Goal: Task Accomplishment & Management: Manage account settings

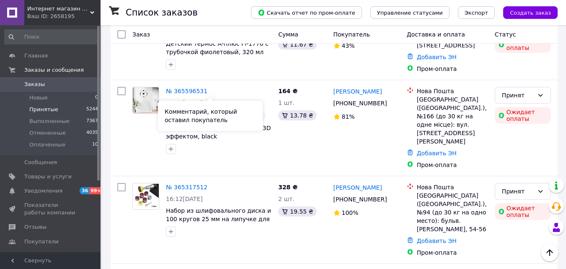
scroll to position [335, 0]
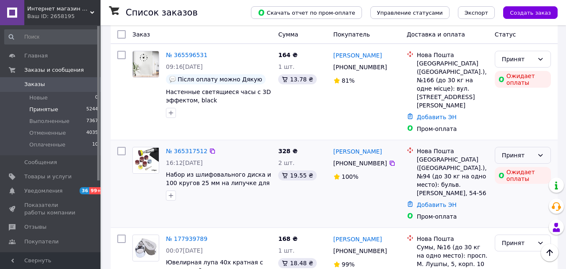
click at [535, 147] on div "Принят" at bounding box center [523, 155] width 56 height 17
click at [519, 146] on li "Отменен" at bounding box center [522, 148] width 55 height 15
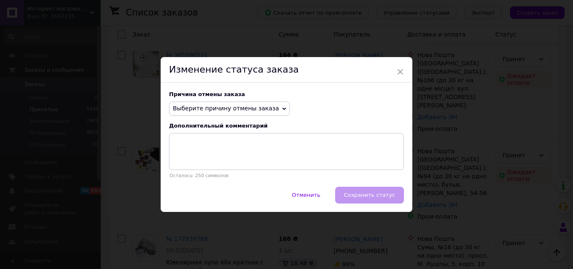
click at [265, 109] on span "Выберите причину отмены заказа" at bounding box center [229, 108] width 121 height 14
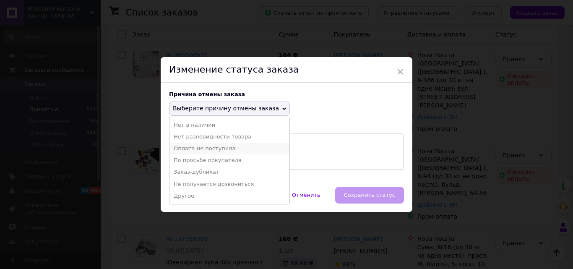
click at [221, 148] on li "Оплата не поступила" at bounding box center [229, 149] width 120 height 12
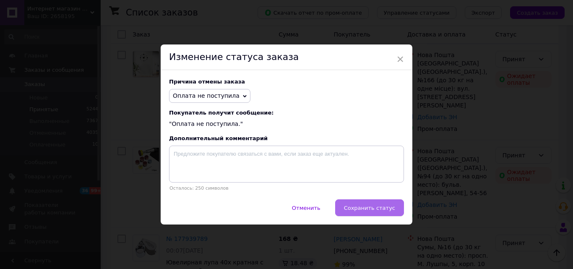
click at [377, 210] on span "Сохранить статус" at bounding box center [369, 208] width 51 height 6
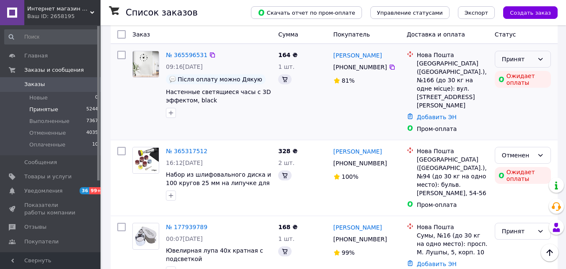
click at [541, 62] on icon at bounding box center [540, 59] width 7 height 7
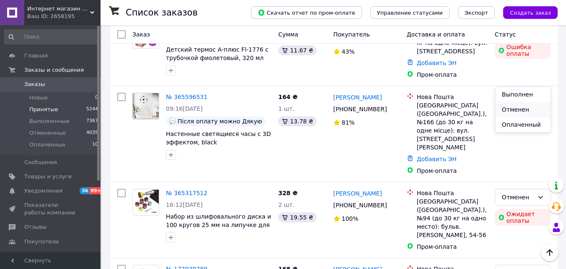
click at [524, 112] on li "Отменен" at bounding box center [522, 109] width 55 height 15
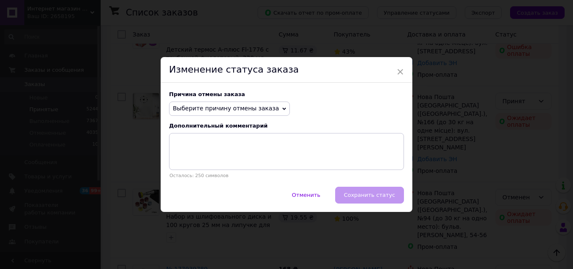
click at [265, 106] on span "Выберите причину отмены заказа" at bounding box center [229, 108] width 121 height 14
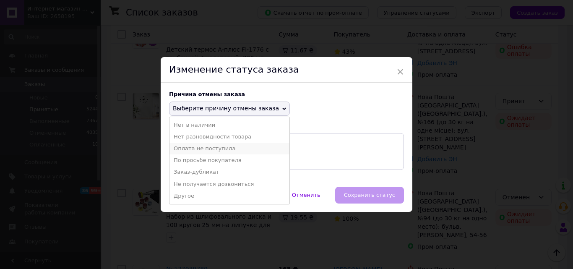
click at [226, 152] on li "Оплата не поступила" at bounding box center [229, 149] width 120 height 12
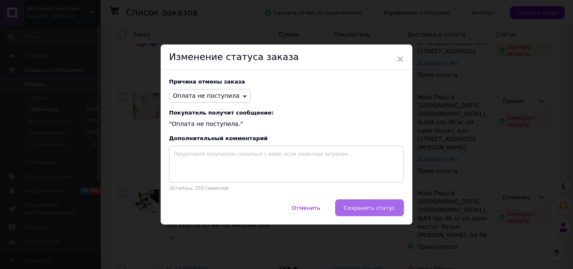
click at [373, 207] on span "Сохранить статус" at bounding box center [369, 208] width 51 height 6
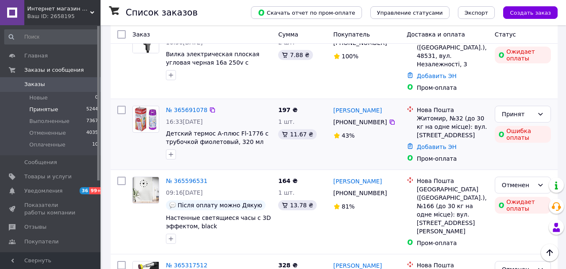
scroll to position [168, 0]
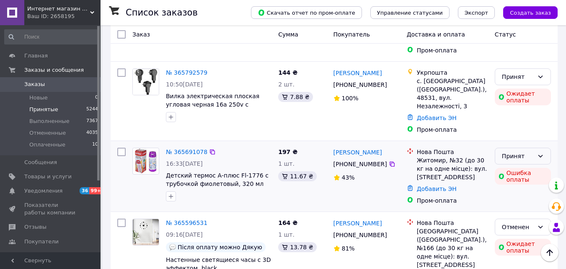
click at [544, 153] on icon at bounding box center [540, 156] width 7 height 7
click at [514, 166] on li "Отменен" at bounding box center [522, 164] width 55 height 15
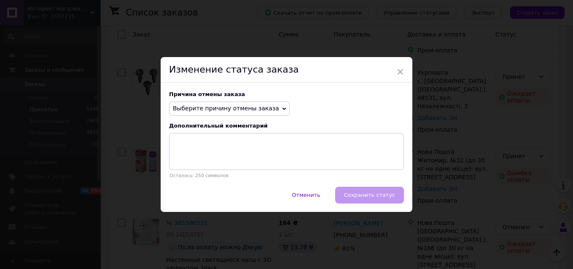
click at [242, 109] on span "Выберите причину отмены заказа" at bounding box center [226, 108] width 106 height 7
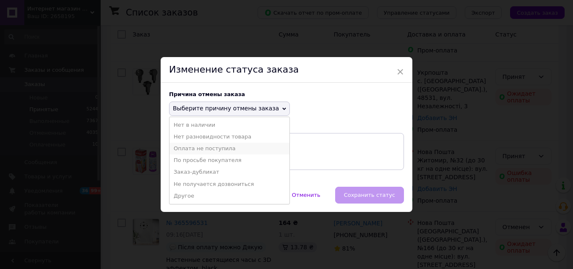
click at [215, 150] on li "Оплата не поступила" at bounding box center [229, 149] width 120 height 12
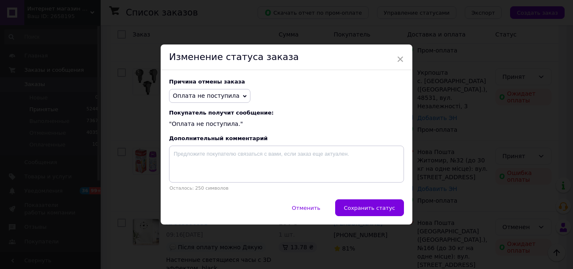
drag, startPoint x: 359, startPoint y: 211, endPoint x: 353, endPoint y: 201, distance: 11.9
click at [359, 210] on span "Сохранить статус" at bounding box center [369, 208] width 51 height 6
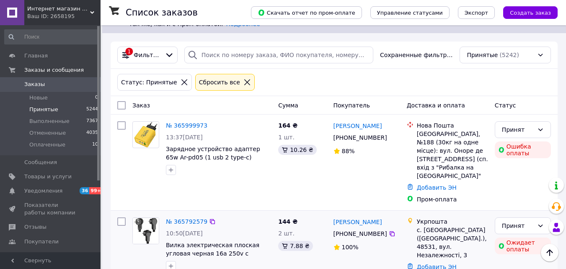
scroll to position [0, 0]
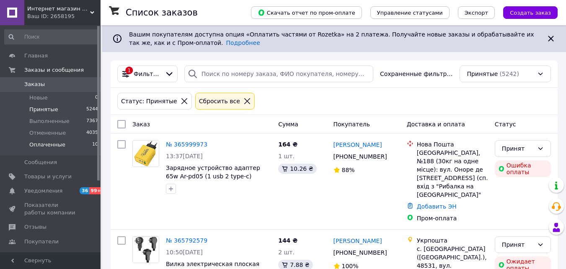
click at [52, 142] on span "Оплаченные" at bounding box center [47, 145] width 36 height 8
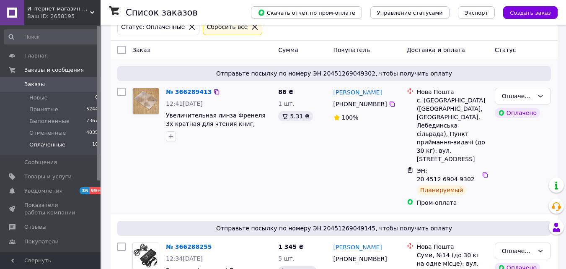
scroll to position [84, 0]
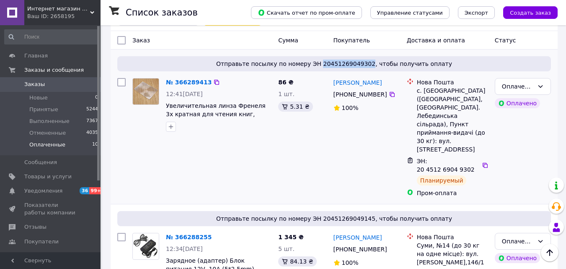
drag, startPoint x: 371, startPoint y: 63, endPoint x: 327, endPoint y: 62, distance: 43.6
click at [327, 62] on span "Отправьте посылку по номеру ЭН 20451269049302, чтобы получить оплату" at bounding box center [334, 64] width 427 height 8
copy span "20451269049302"
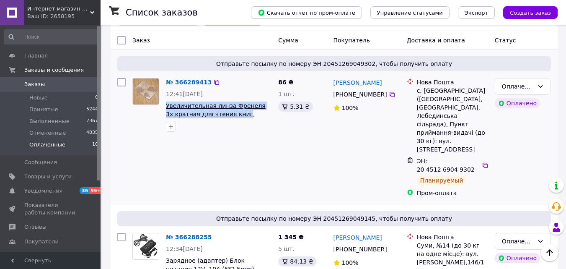
drag, startPoint x: 166, startPoint y: 106, endPoint x: 232, endPoint y: 117, distance: 67.1
click at [232, 117] on div "№ 366289413 12:41[DATE] Увеличительная линза Френеля 3х кратная для чтения книг…" at bounding box center [219, 105] width 112 height 60
copy span "Увеличительная [PERSON_NAME] 3х кратная для чтения книг"
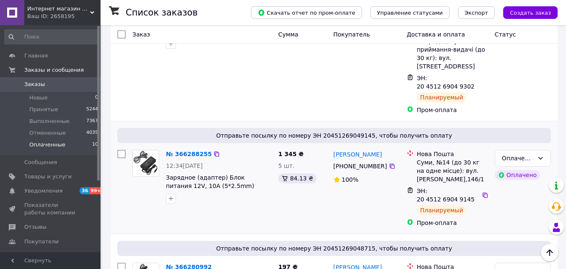
scroll to position [168, 0]
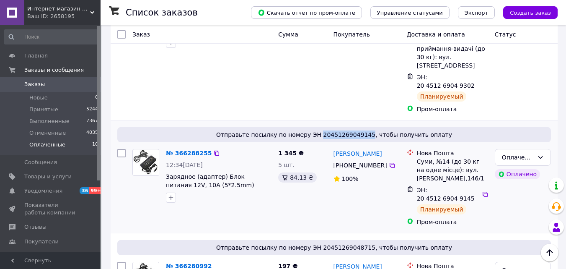
drag, startPoint x: 369, startPoint y: 110, endPoint x: 327, endPoint y: 109, distance: 42.4
click at [327, 130] on span "Отправьте посылку по номеру ЭН 20451269049145, чтобы получить оплату" at bounding box center [334, 134] width 427 height 8
copy span "20451269049145"
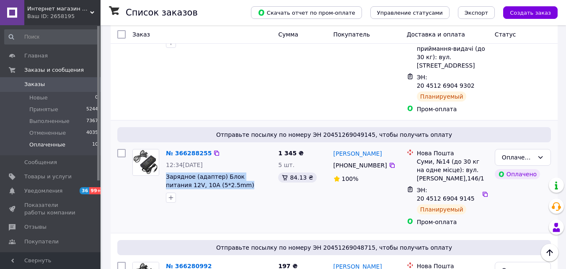
drag, startPoint x: 209, startPoint y: 162, endPoint x: 165, endPoint y: 148, distance: 46.5
click at [165, 148] on div "№ 366288255 12:34[DATE] Зарядное (адаптер) Блок питания 12V, 10A (5*2.5mm)" at bounding box center [219, 175] width 112 height 60
copy span "Зарядное (адаптер) Блок питания 12V, 10A (5*2.5mm)"
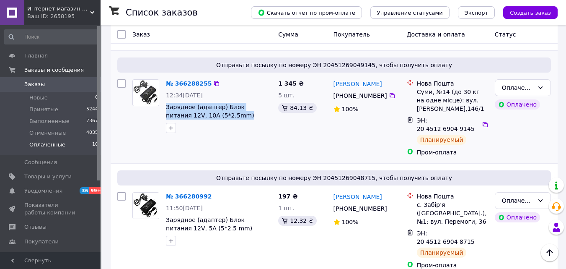
scroll to position [252, 0]
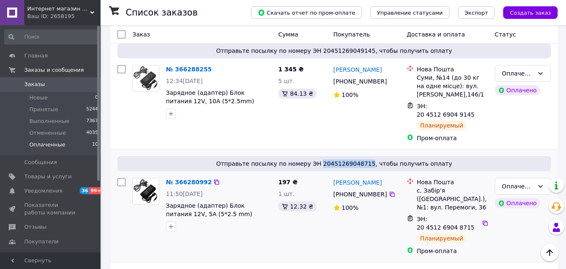
drag, startPoint x: 370, startPoint y: 137, endPoint x: 327, endPoint y: 142, distance: 43.5
click at [327, 159] on span "Отправьте посылку по номеру ЭН 20451269048715, чтобы получить оплату" at bounding box center [334, 163] width 427 height 8
copy span "20451269048715"
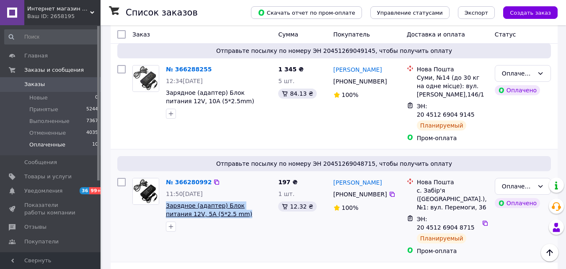
drag, startPoint x: 216, startPoint y: 189, endPoint x: 177, endPoint y: 184, distance: 39.8
click at [165, 182] on div "№ 366280992 11:50[DATE] Зарядное (адаптер) Блок питания 12V, 5A (5*2.5 mm)" at bounding box center [219, 204] width 112 height 60
copy span "Зарядное (адаптер) Блок питания 12V, 5A (5*2.5 mm)"
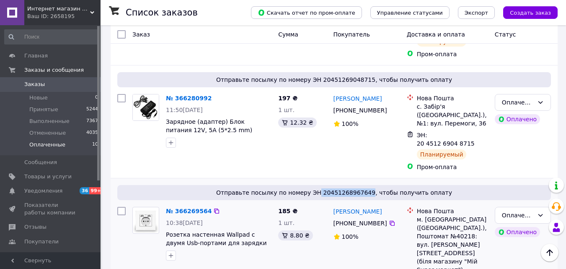
drag, startPoint x: 371, startPoint y: 149, endPoint x: 325, endPoint y: 155, distance: 45.7
click at [325, 188] on span "Отправьте посылку по номеру ЭН 20451268967649, чтобы получить оплату" at bounding box center [334, 192] width 427 height 8
copy span "20451268967649"
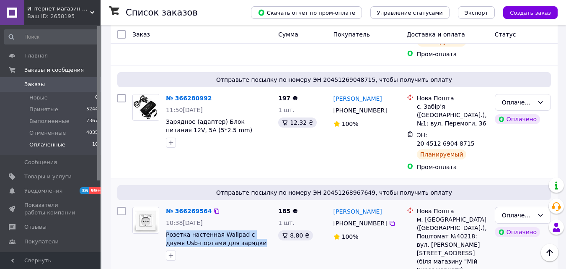
drag, startPoint x: 239, startPoint y: 204, endPoint x: 165, endPoint y: 195, distance: 74.7
click at [165, 203] on div "№ 366269564 10:38[DATE] Розетка настенная Wallpad с двумя Usb-портами для заряд…" at bounding box center [219, 233] width 112 height 60
copy span "Розетка настенная Wallpad с двумя Usb-портами для зарядки"
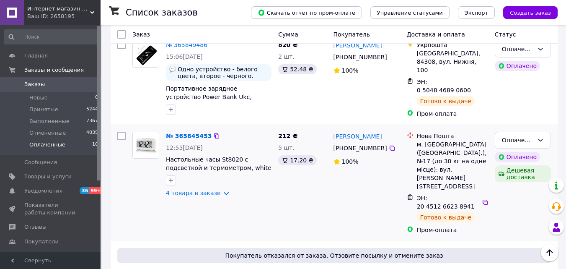
scroll to position [838, 0]
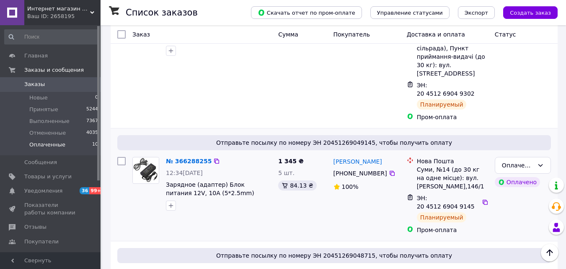
scroll to position [210, 0]
